Goal: Information Seeking & Learning: Learn about a topic

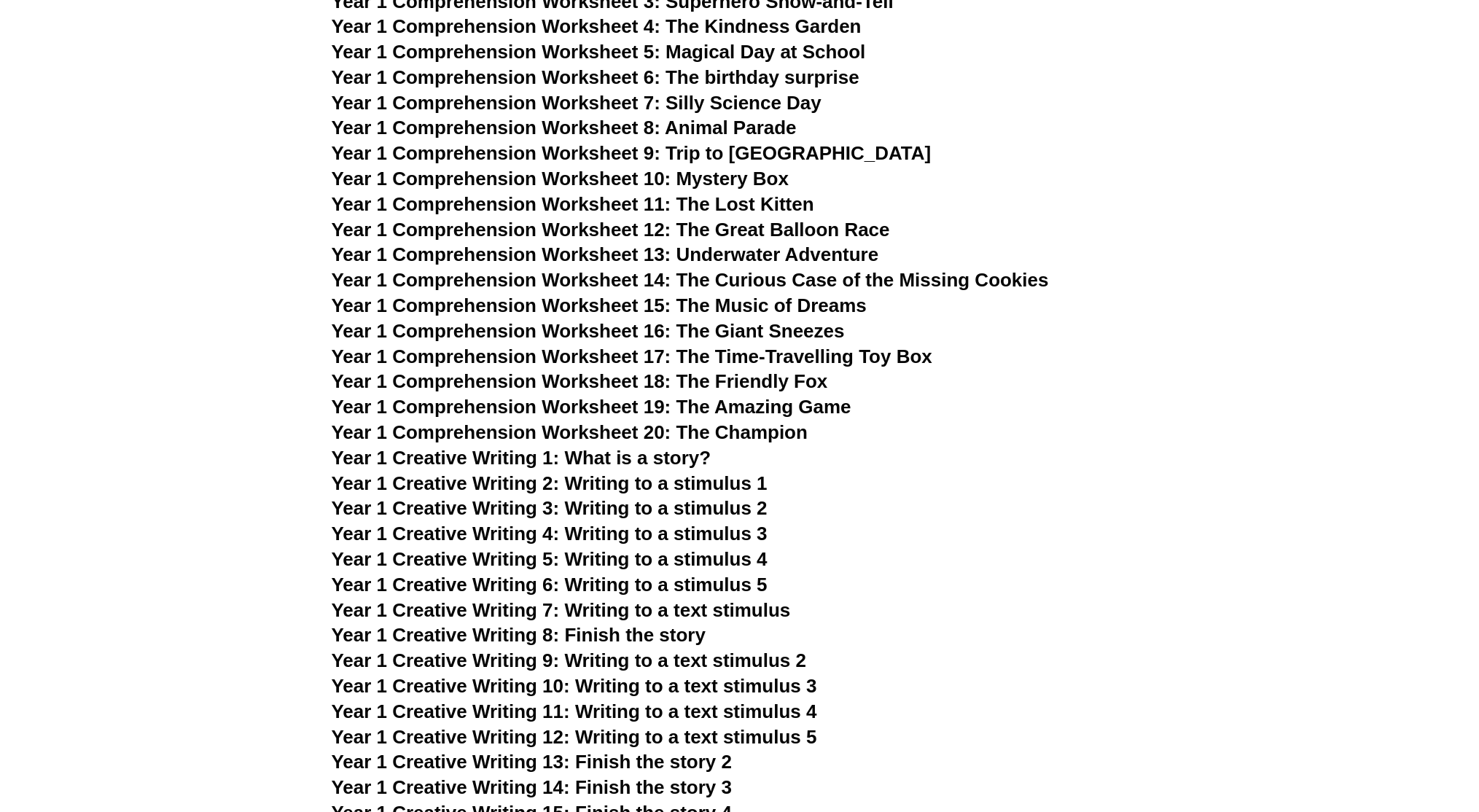
scroll to position [1872, 0]
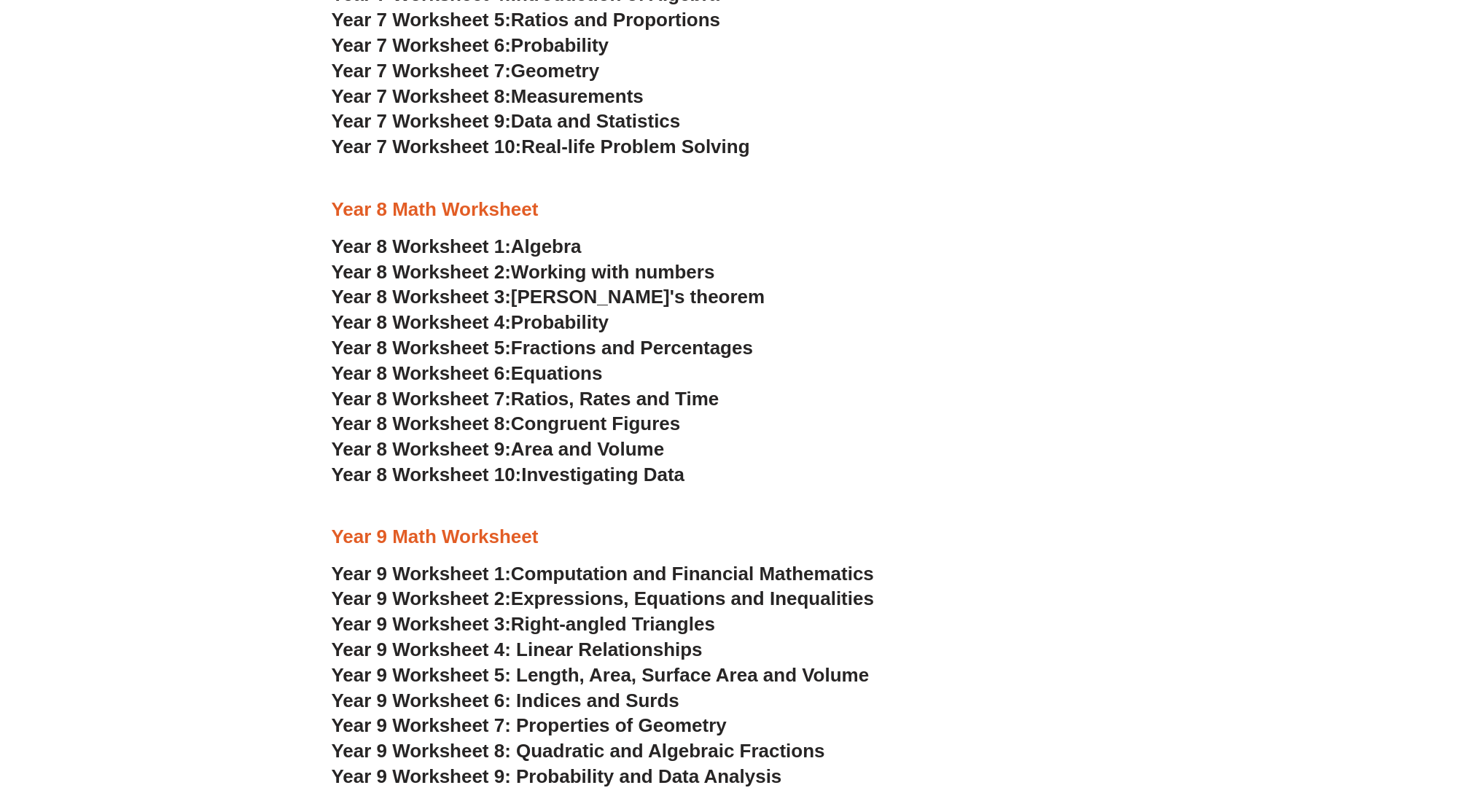
scroll to position [3941, 0]
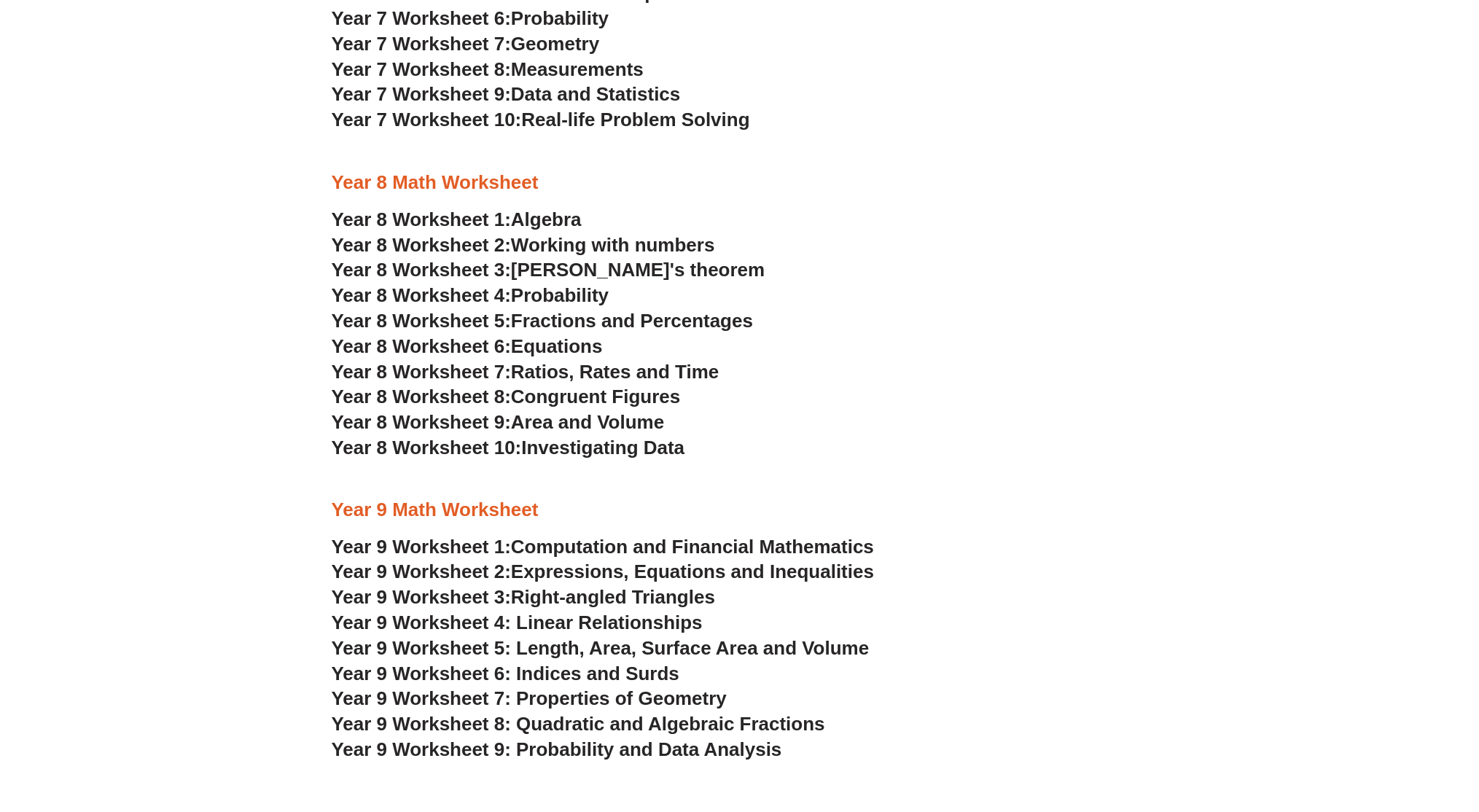
click at [621, 268] on span "[PERSON_NAME]'s theorem" at bounding box center [638, 269] width 254 height 22
click at [595, 379] on span "Ratios, Rates and Time" at bounding box center [615, 371] width 208 height 22
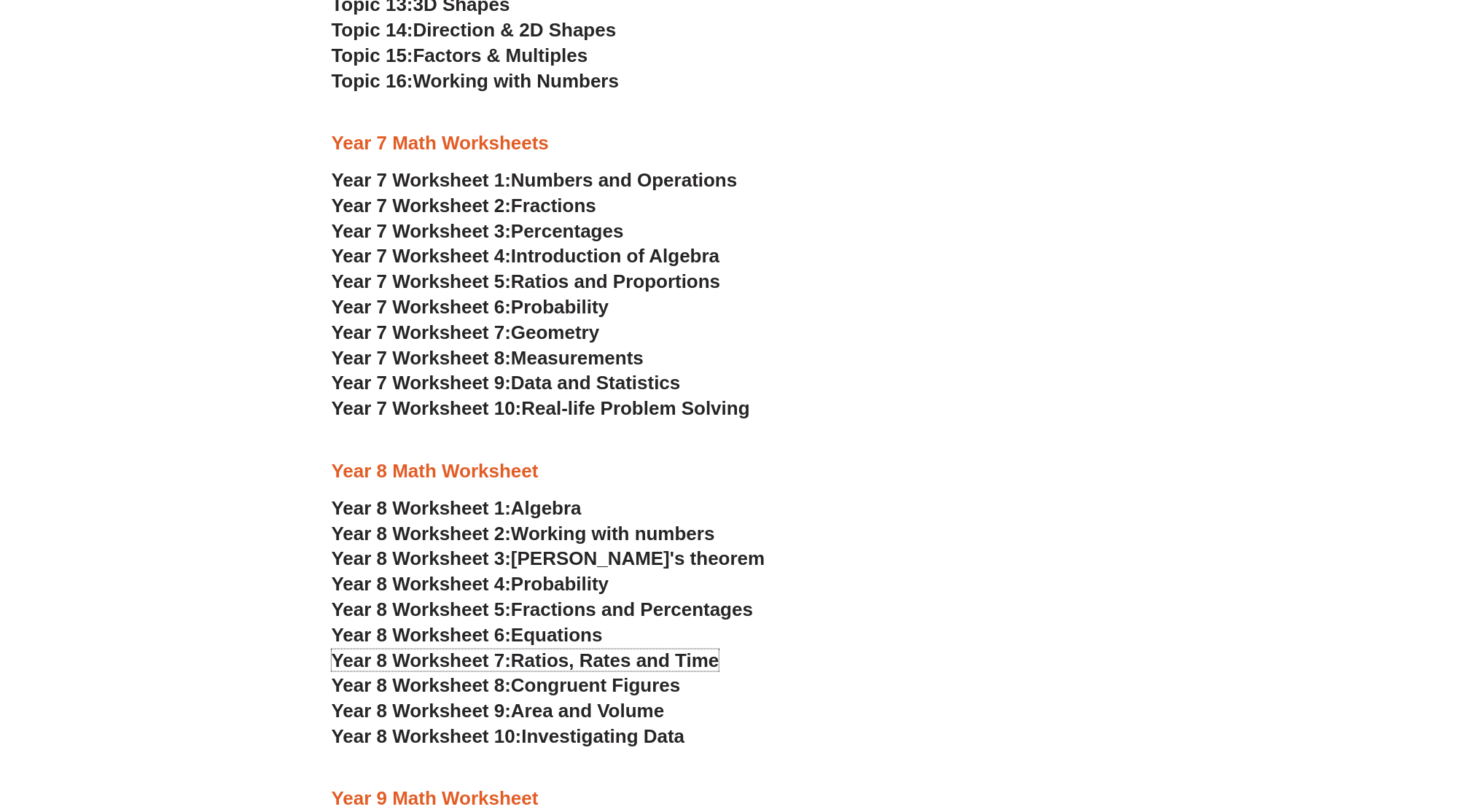
scroll to position [3652, 0]
click at [570, 185] on span "Numbers and Operations" at bounding box center [624, 180] width 226 height 22
click at [922, 443] on div at bounding box center [740, 440] width 817 height 36
click at [571, 326] on span "Geometry" at bounding box center [555, 333] width 88 height 22
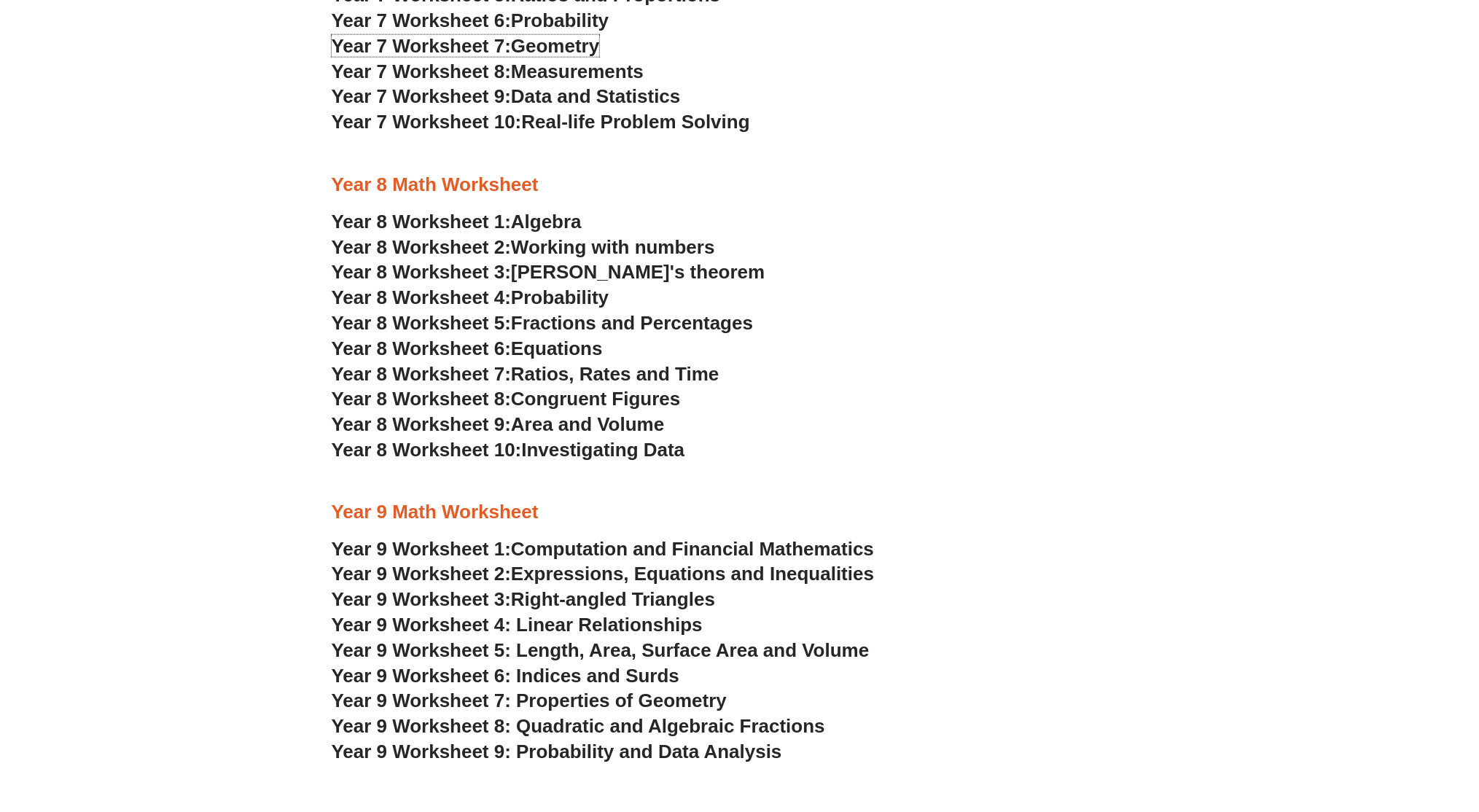
scroll to position [3943, 0]
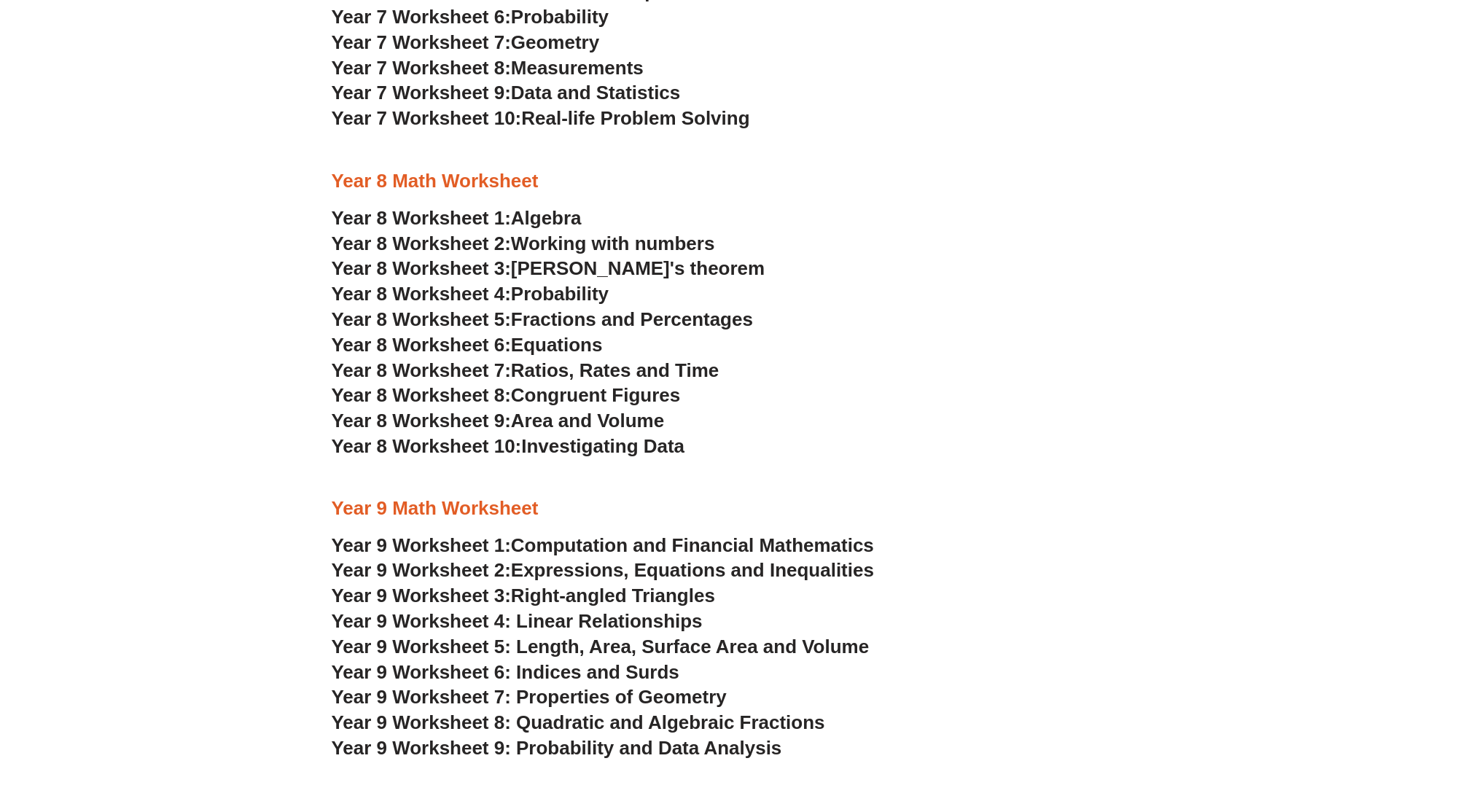
click at [603, 393] on span "Congruent Figures" at bounding box center [596, 395] width 169 height 22
click at [965, 453] on h3 "Year 8 Worksheet 10: Investigating Data" at bounding box center [740, 446] width 817 height 25
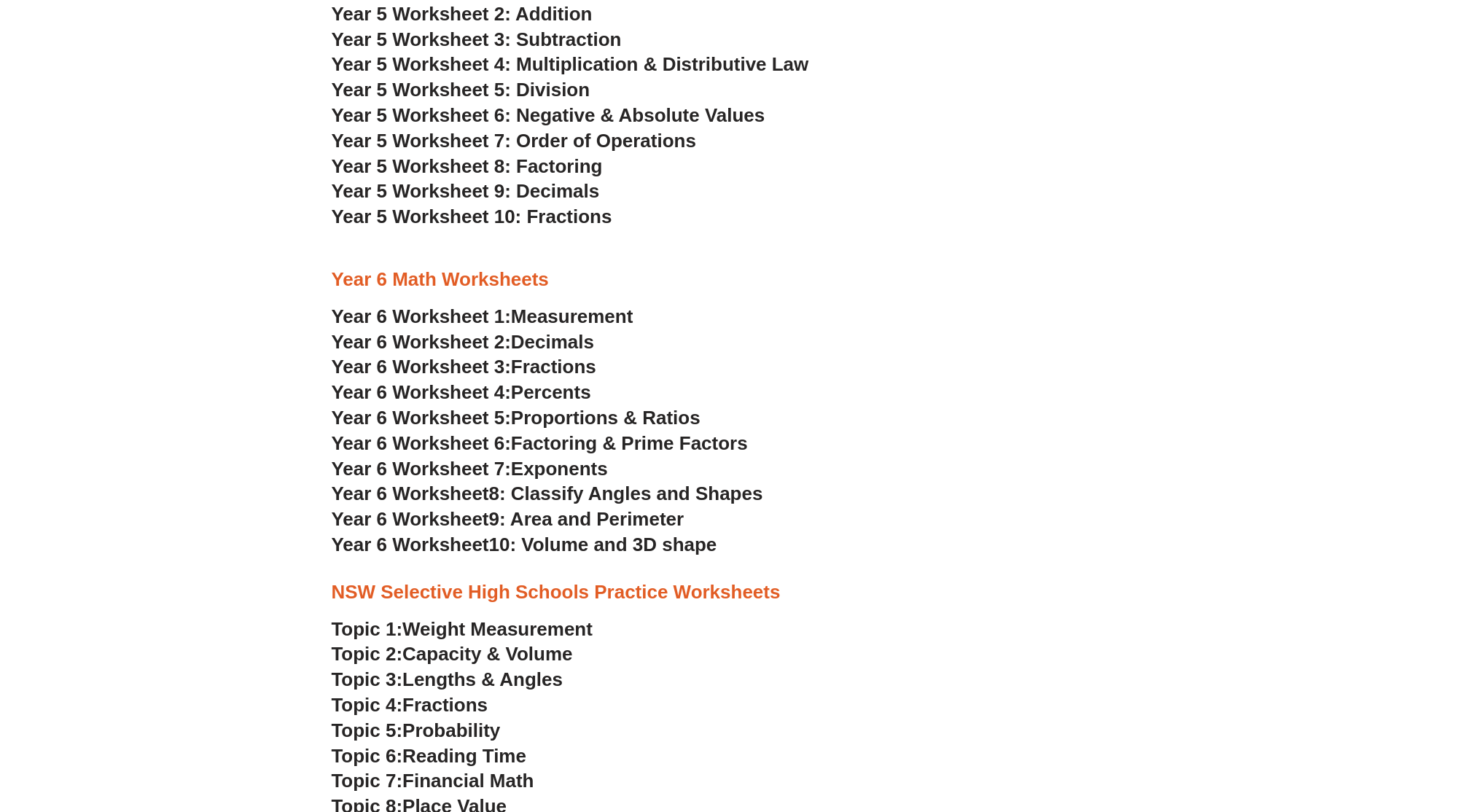
scroll to position [3023, 0]
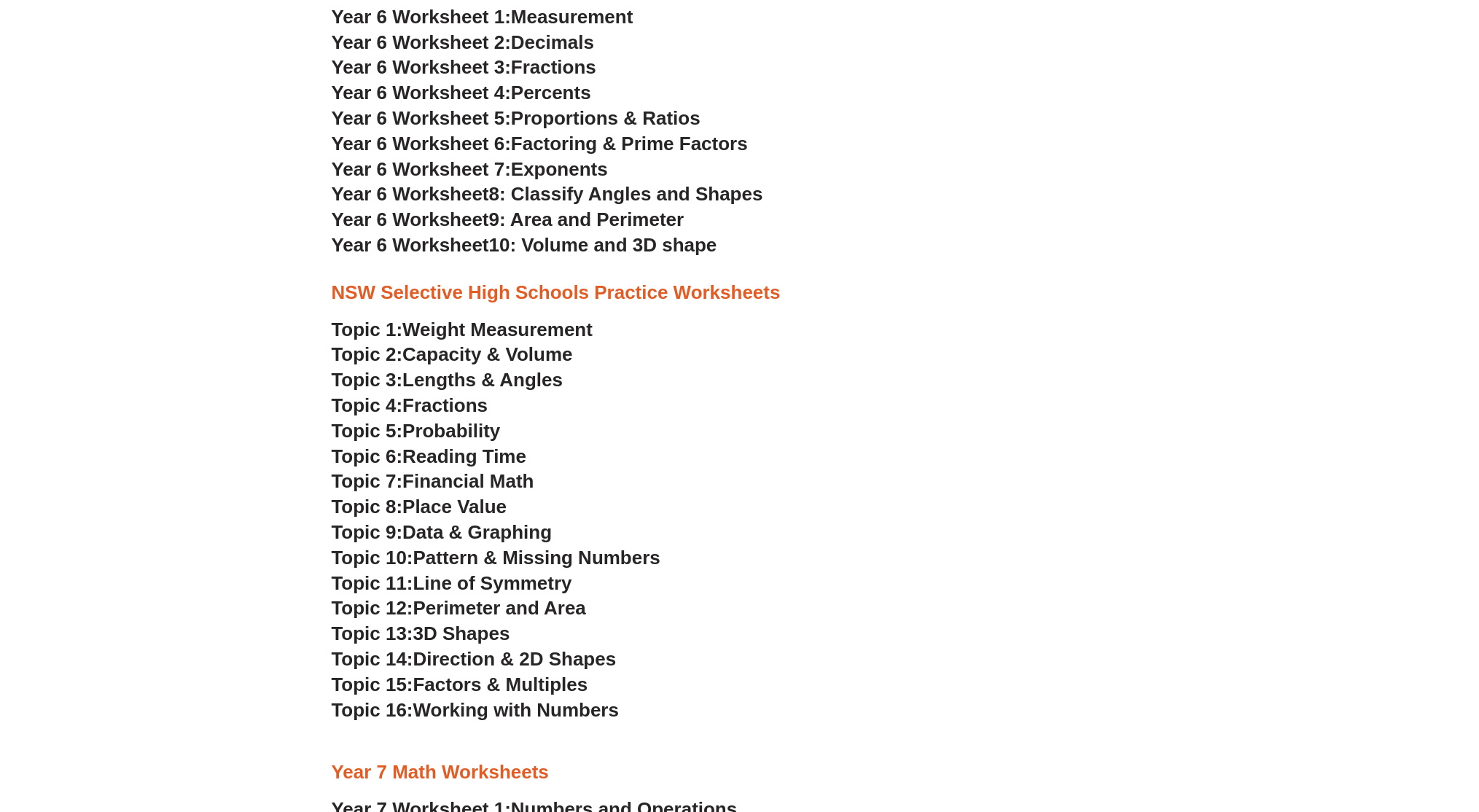
drag, startPoint x: 1205, startPoint y: 2, endPoint x: 885, endPoint y: 518, distance: 607.2
click at [885, 518] on h3 "Topic 8: Place Value" at bounding box center [740, 507] width 817 height 25
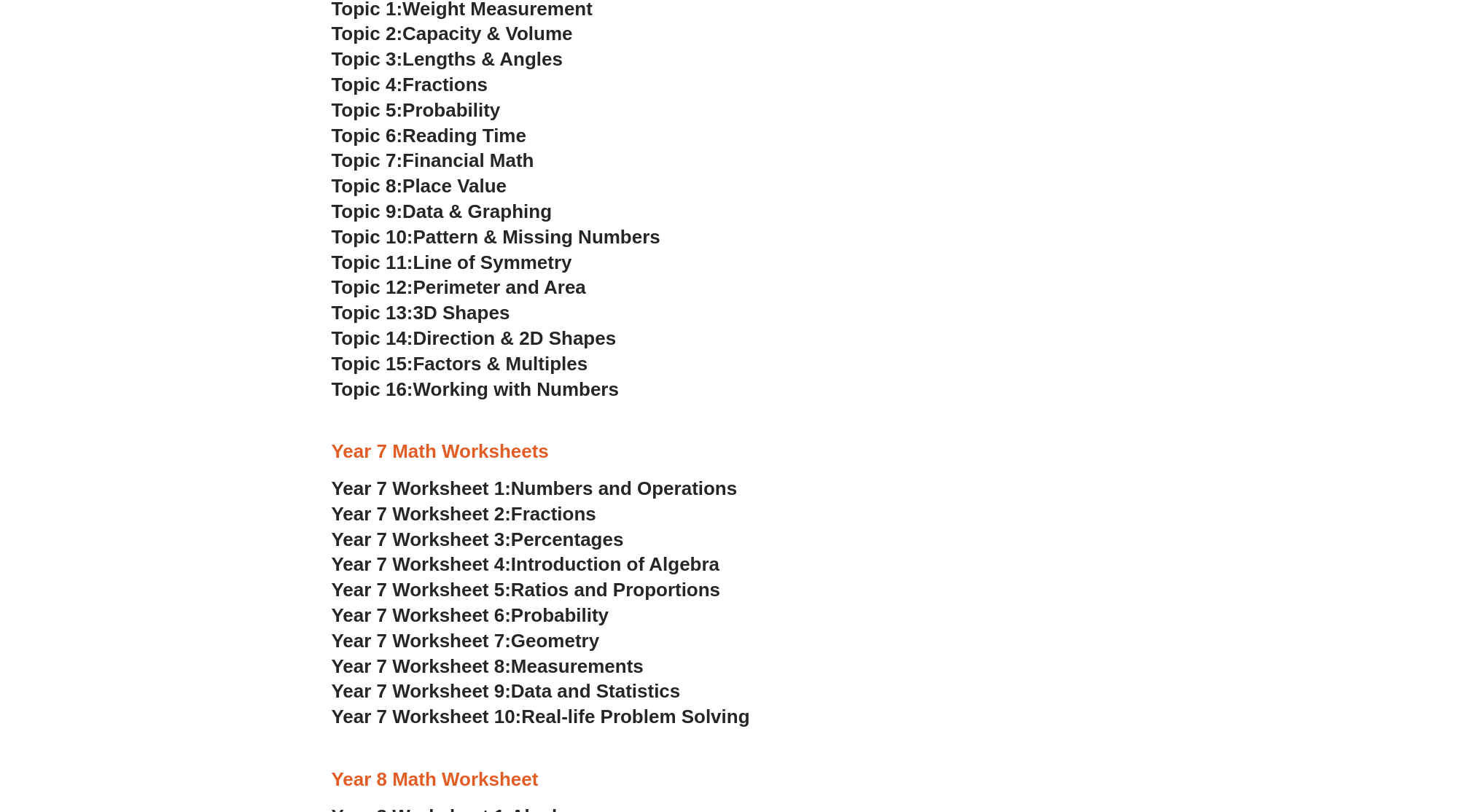
scroll to position [3793, 0]
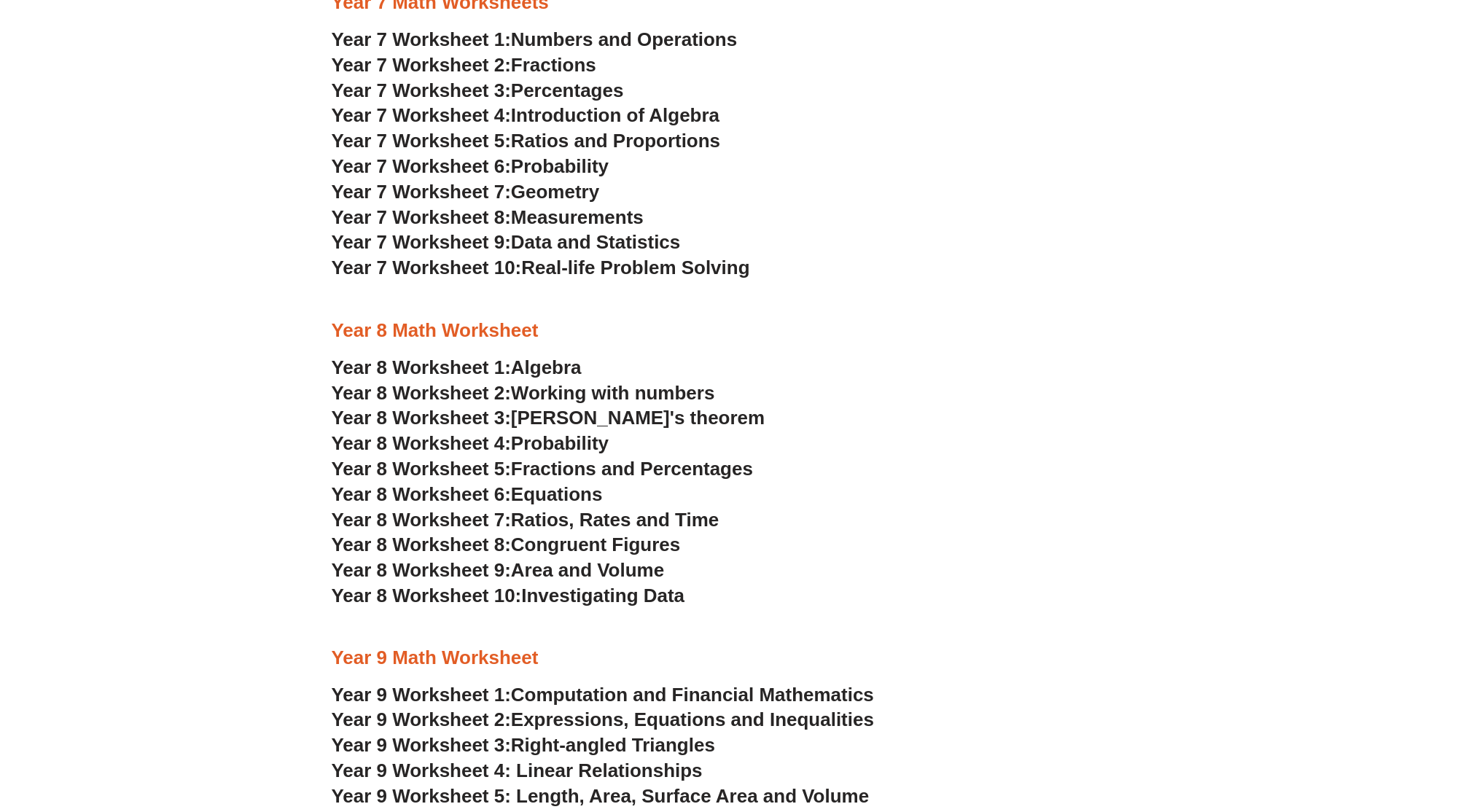
click at [535, 366] on span "Algebra" at bounding box center [547, 367] width 71 height 22
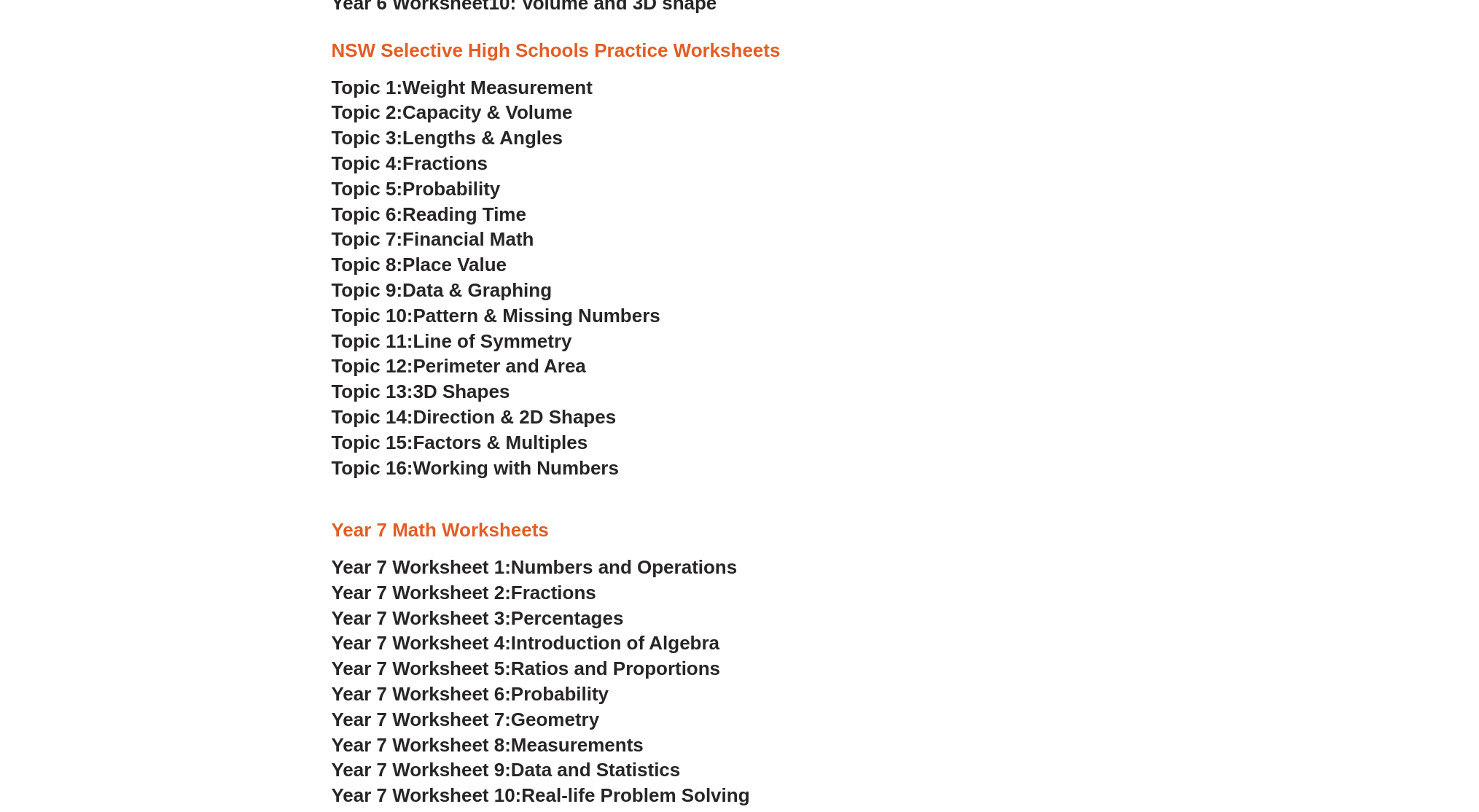
scroll to position [3684, 0]
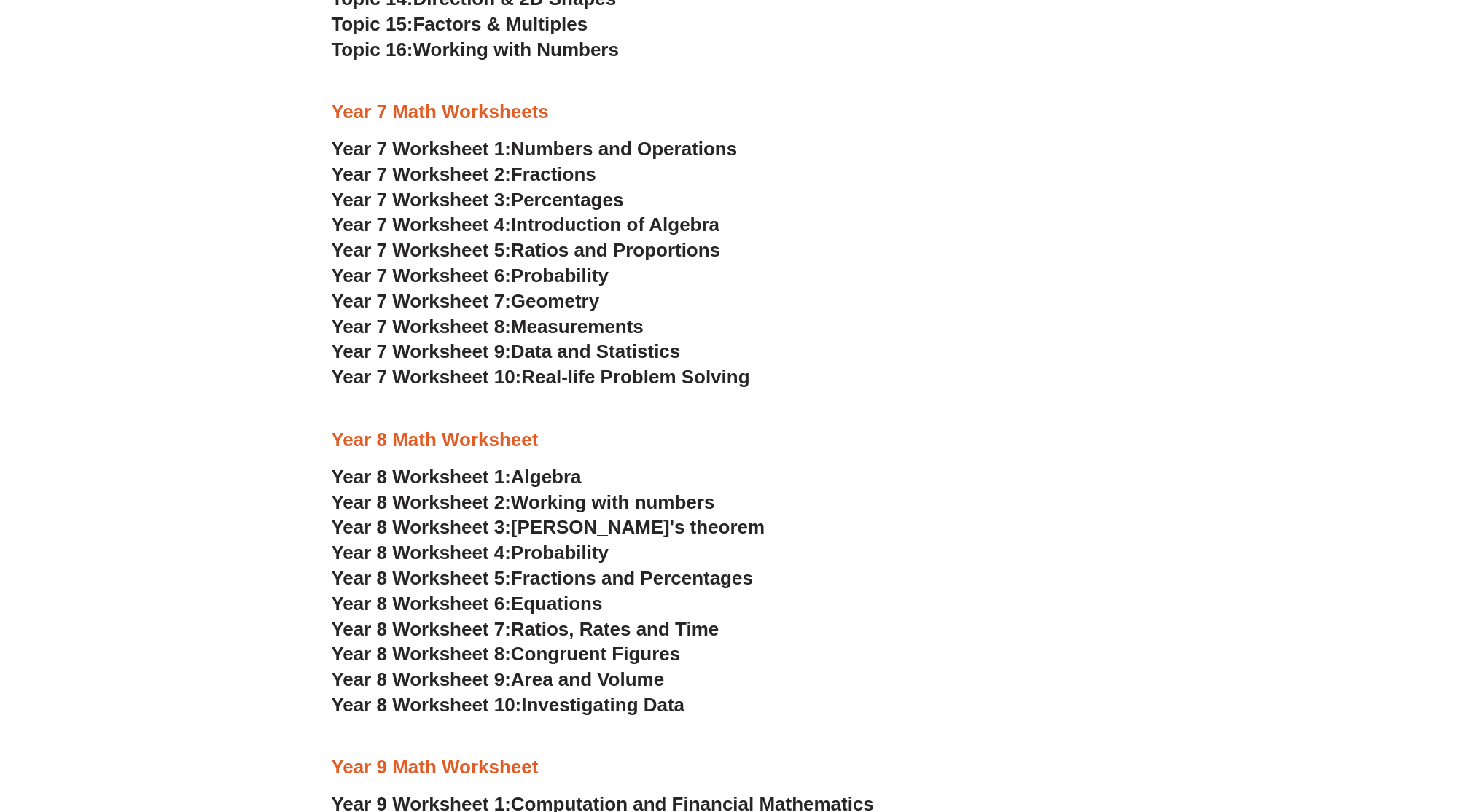
click at [581, 225] on span "Introduction of Algebra" at bounding box center [615, 225] width 209 height 22
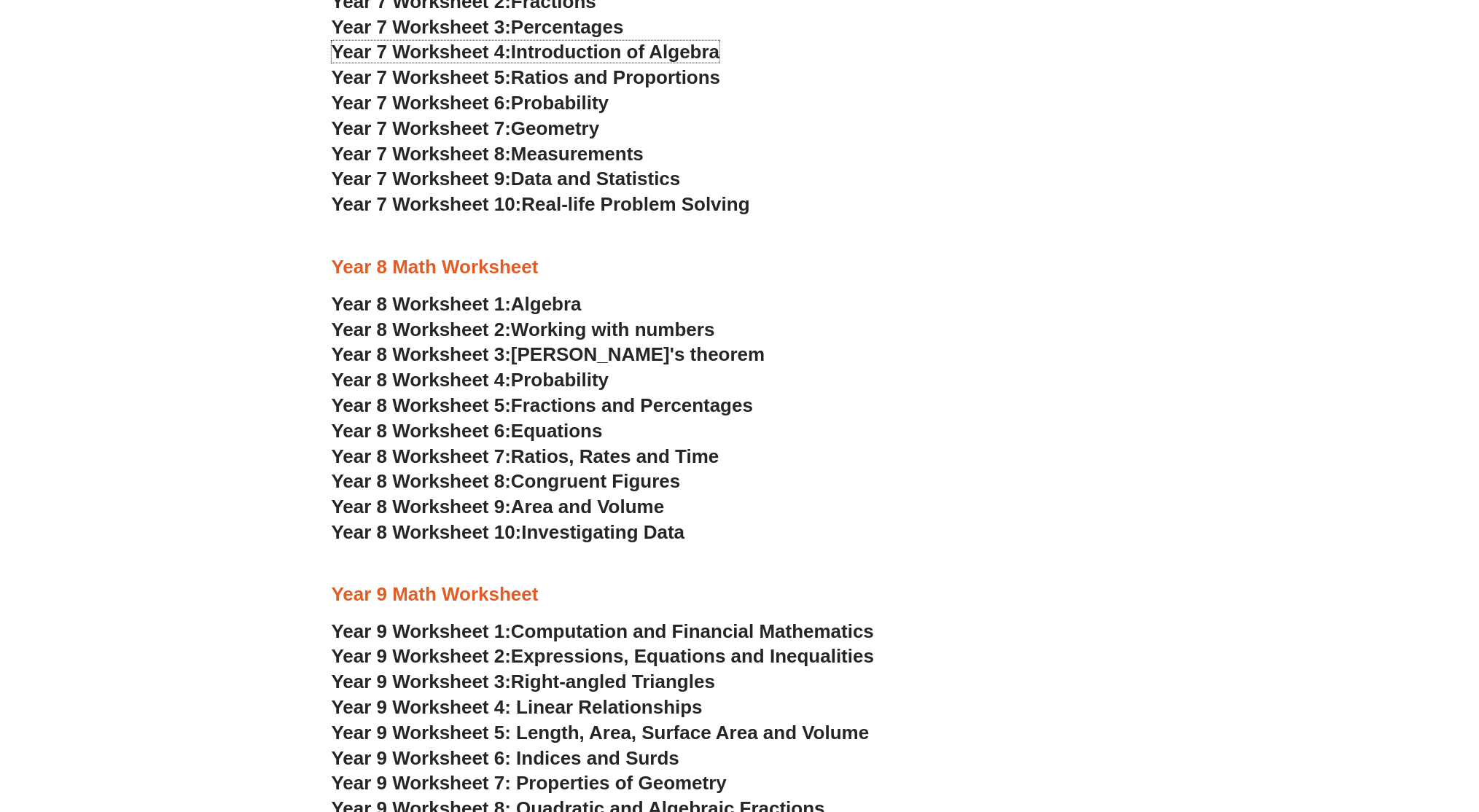
scroll to position [3858, 0]
drag, startPoint x: 1015, startPoint y: 19, endPoint x: 861, endPoint y: 351, distance: 366.0
click at [861, 351] on h3 "Year 8 Worksheet 3: [PERSON_NAME]'s theorem" at bounding box center [740, 353] width 817 height 25
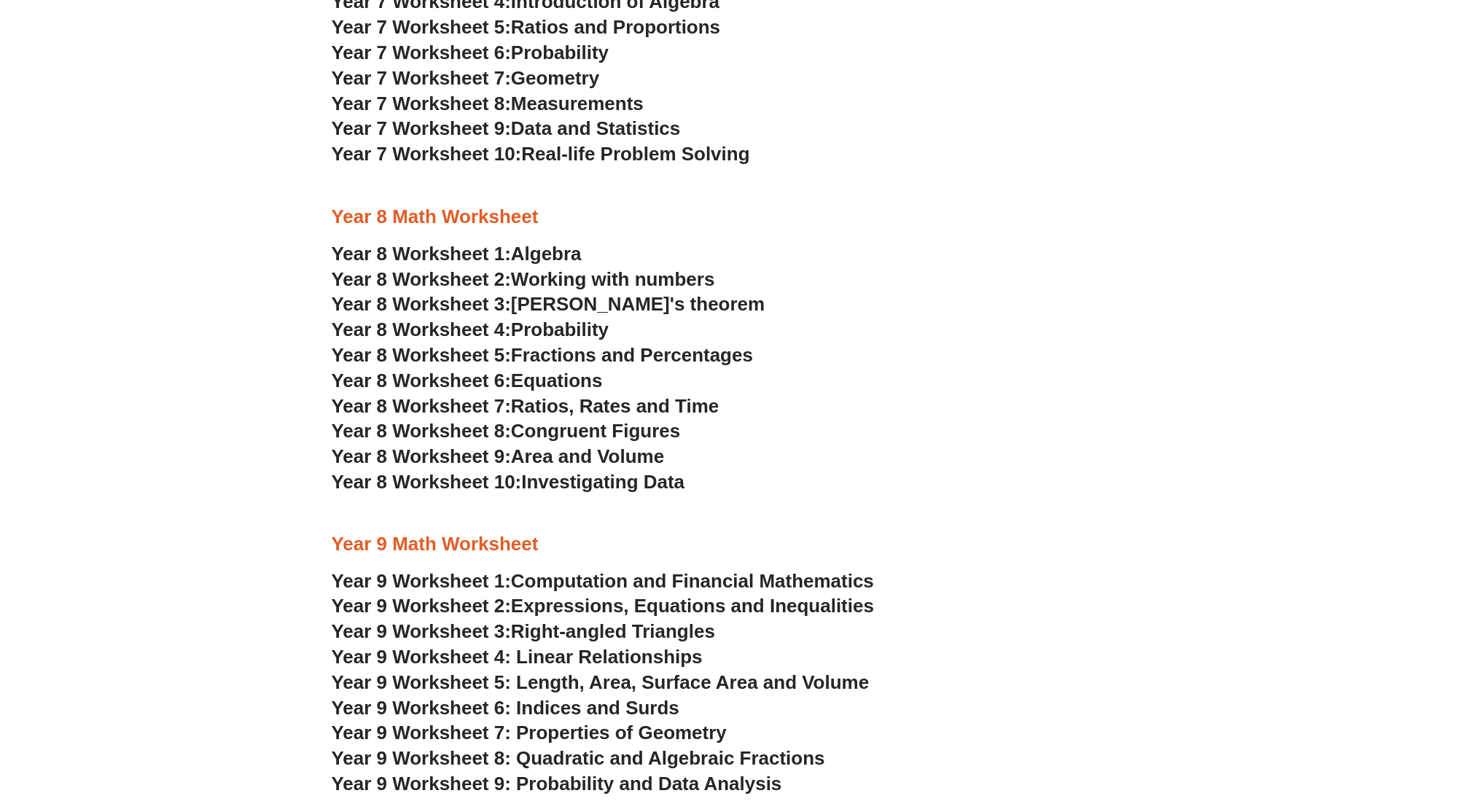
scroll to position [3908, 0]
click at [458, 254] on span "Year 8 Worksheet 1:" at bounding box center [422, 252] width 180 height 22
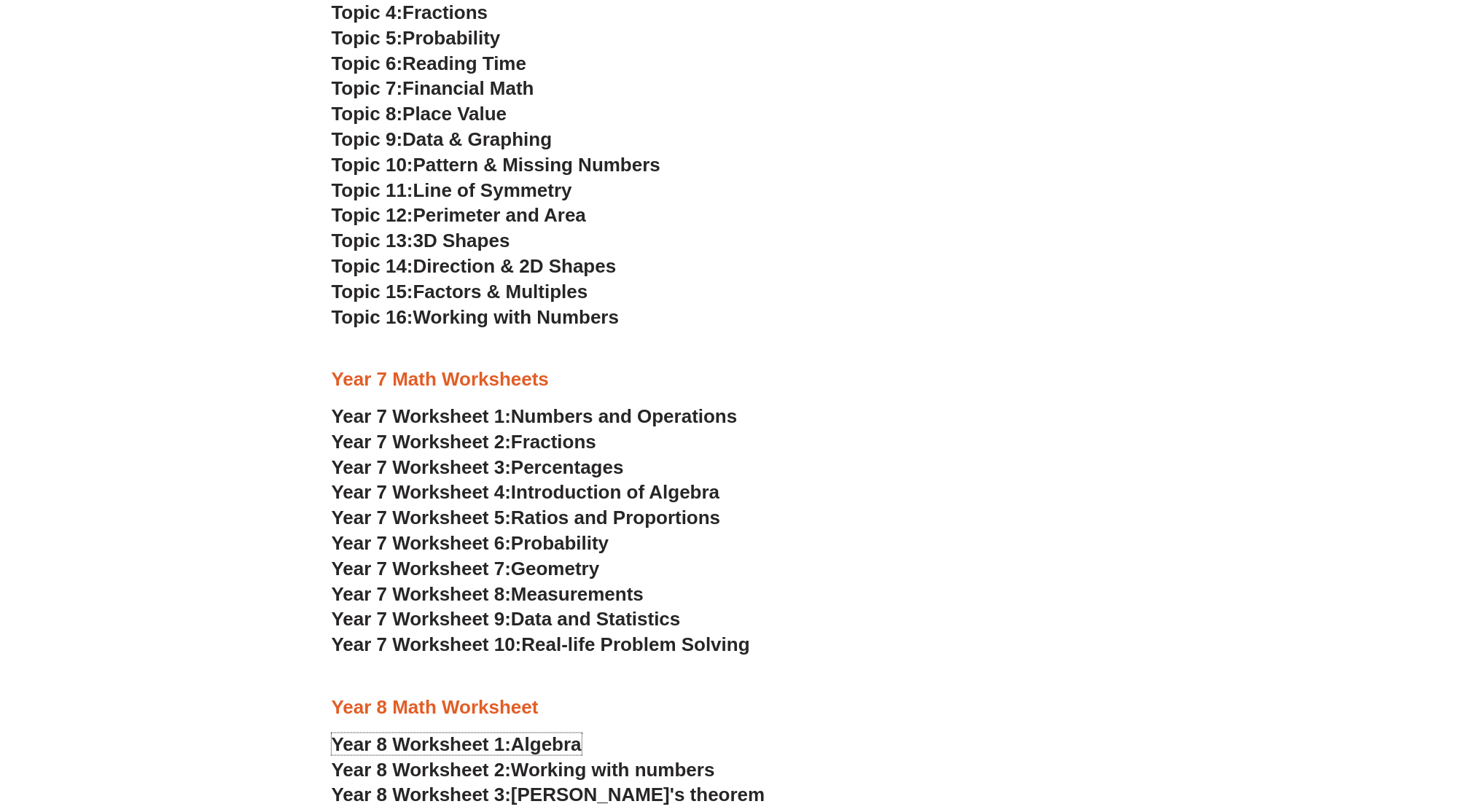
scroll to position [3415, 0]
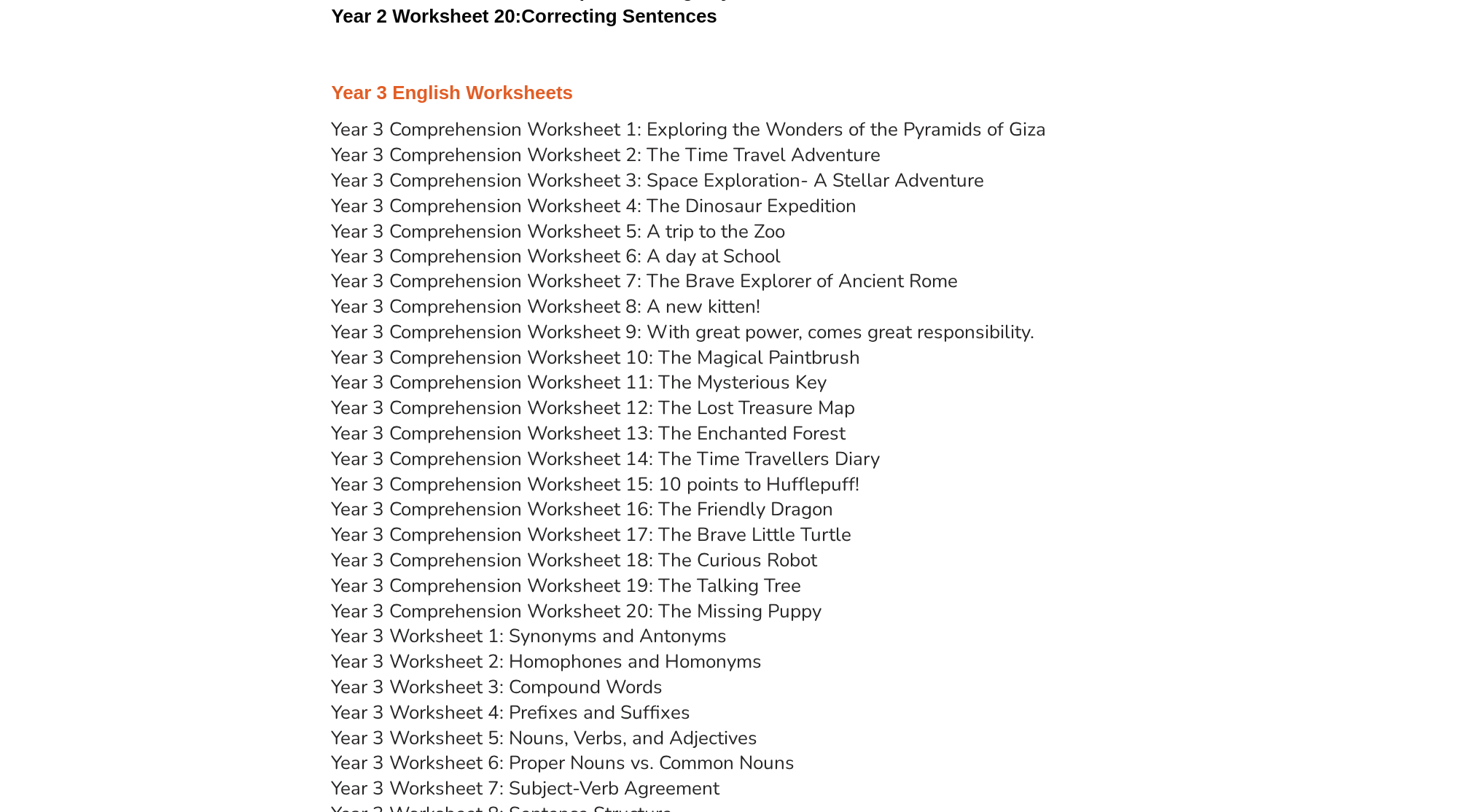
scroll to position [4159, 0]
click at [679, 312] on link "Year 3 Comprehension Worksheet 8: A new kitten!" at bounding box center [547, 308] width 430 height 26
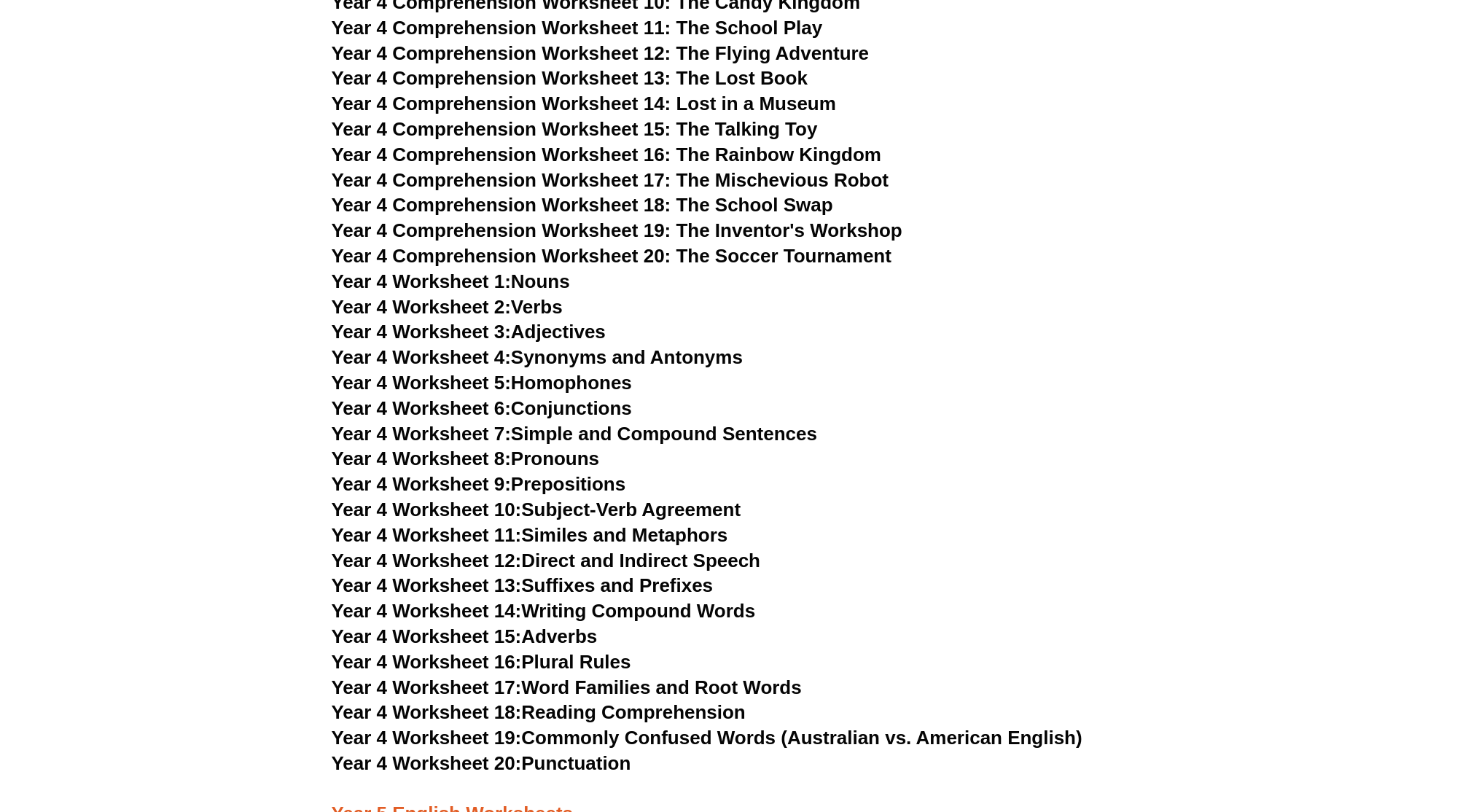
scroll to position [5580, 0]
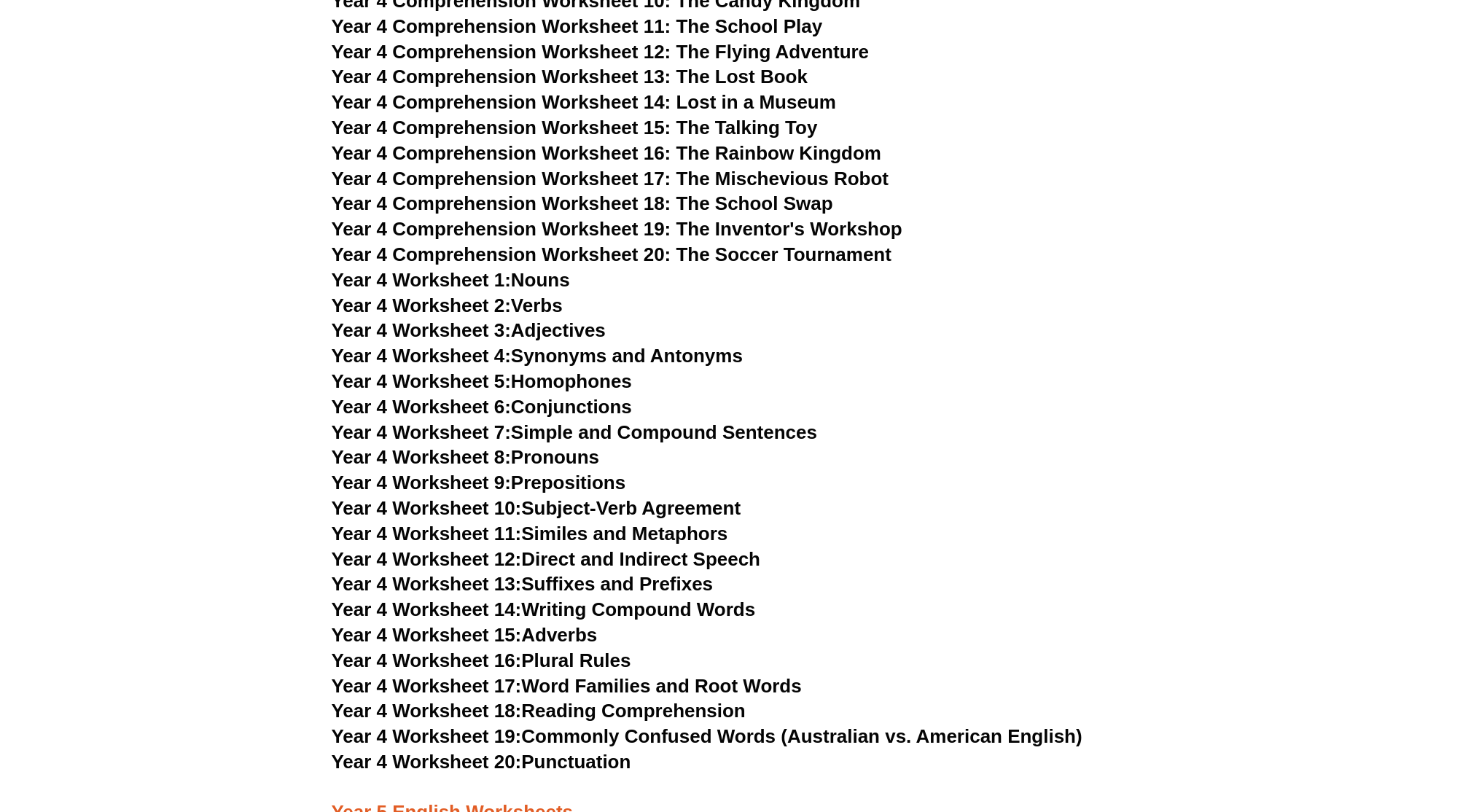
click at [568, 631] on link "Year 4 Worksheet 15: Adverbs" at bounding box center [465, 635] width 266 height 22
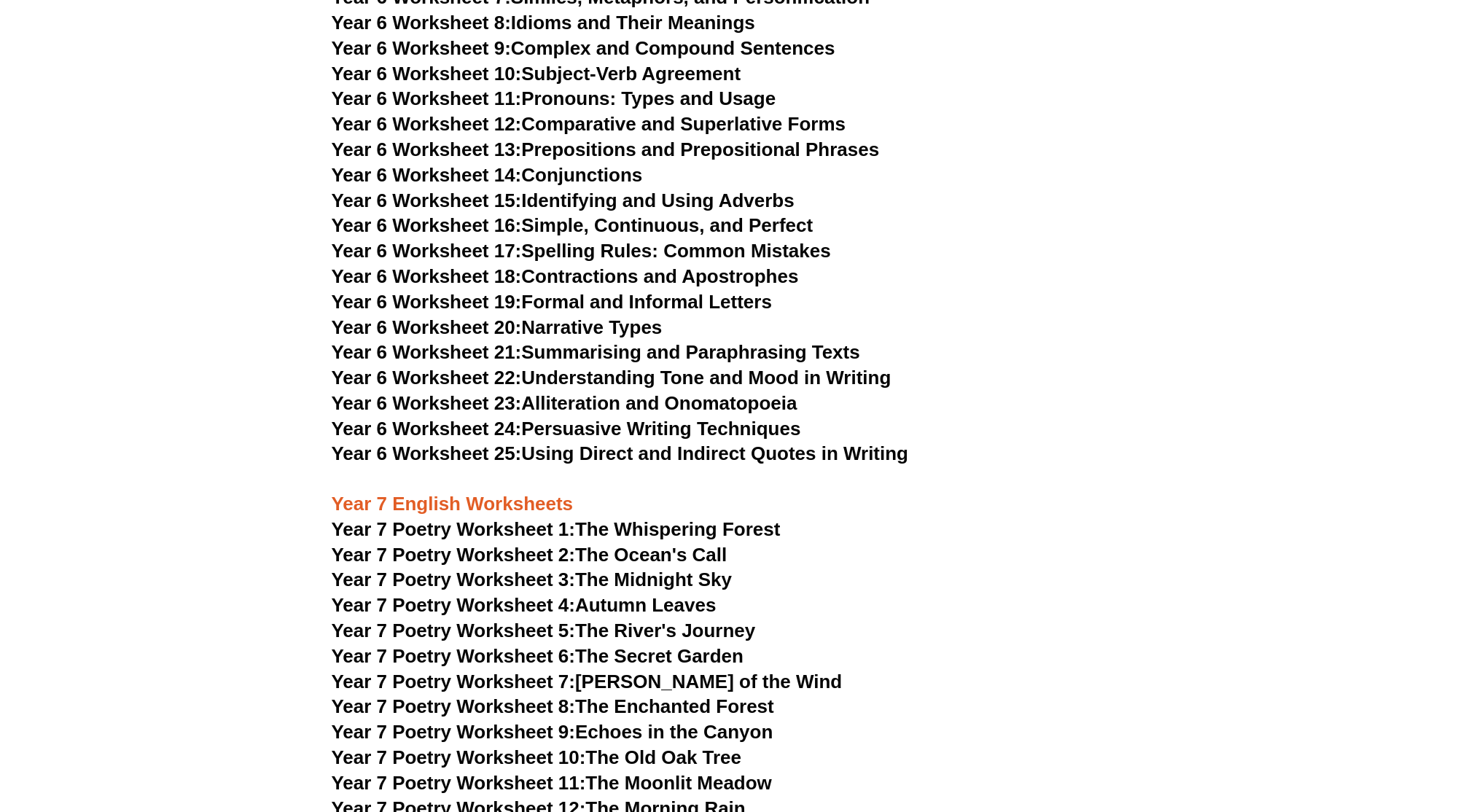
scroll to position [8070, 0]
